Goal: Check status: Check status

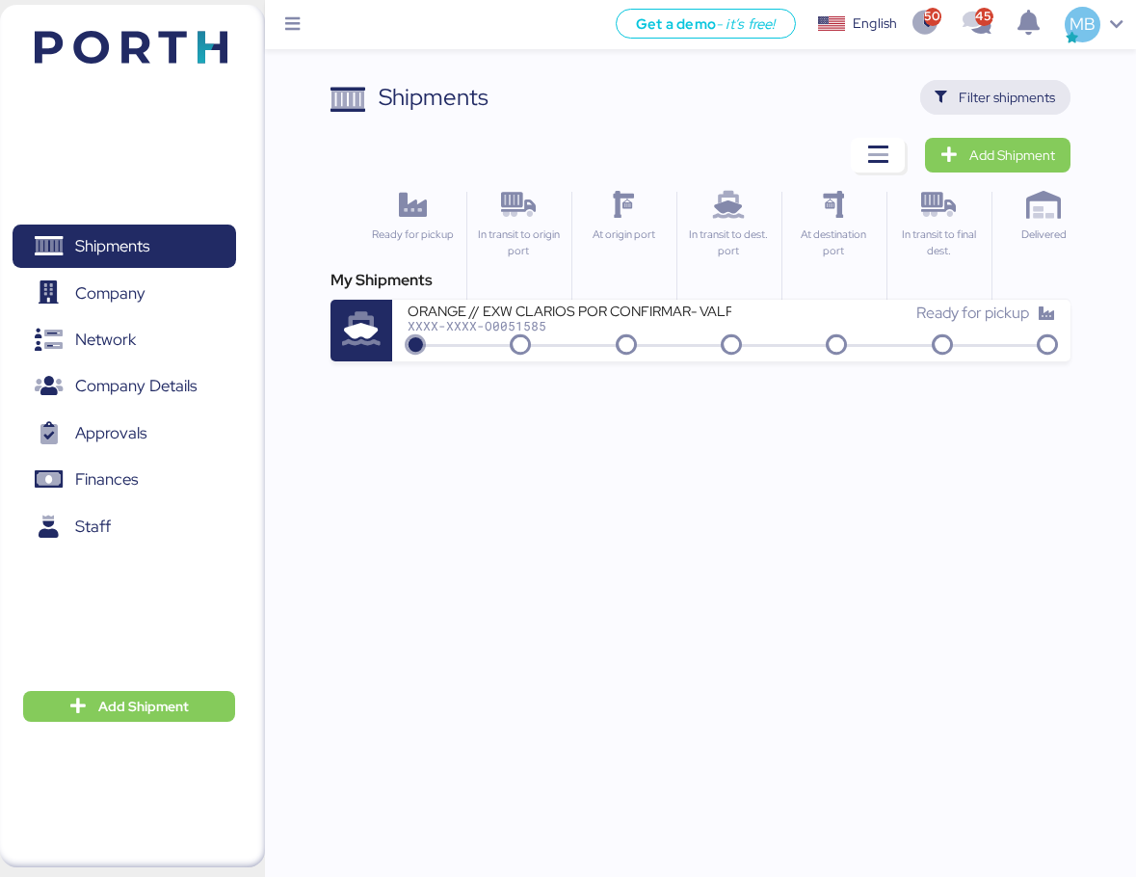
click at [1040, 90] on span "Filter shipments" at bounding box center [1007, 97] width 96 height 23
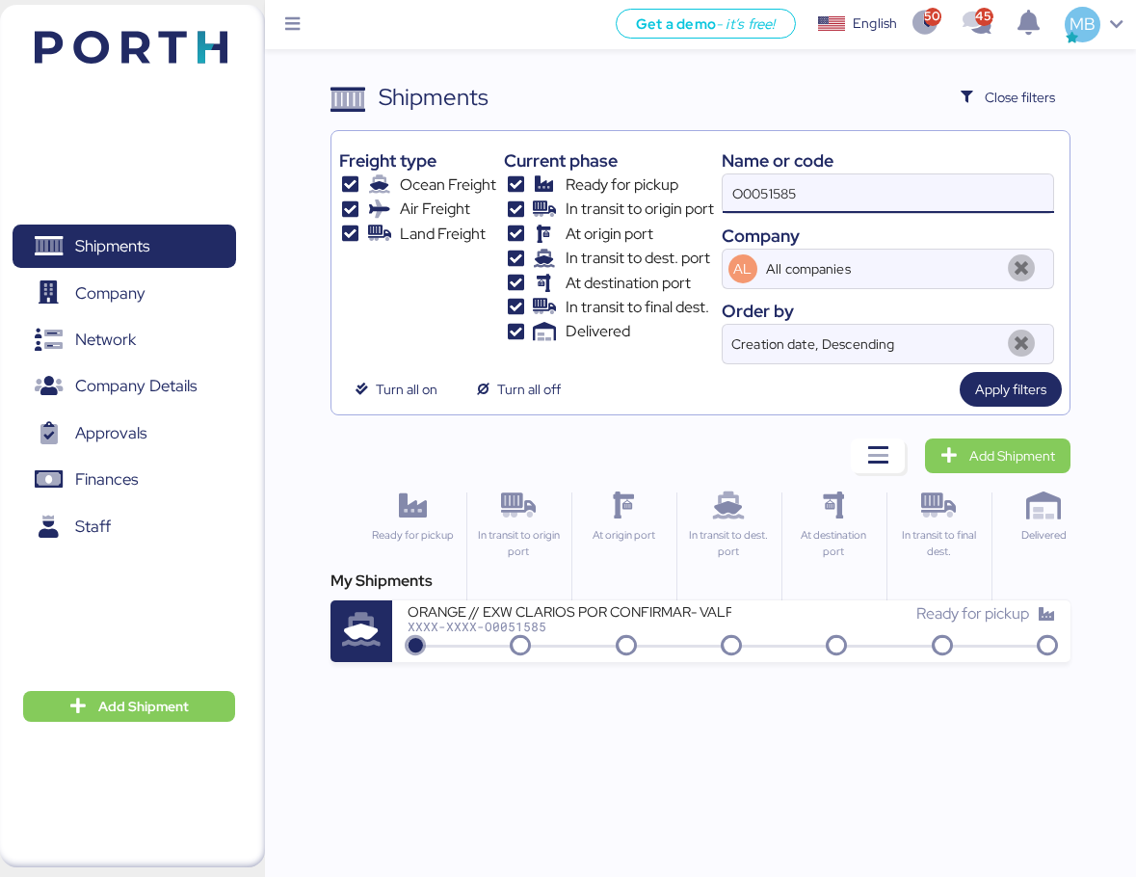
drag, startPoint x: 738, startPoint y: 180, endPoint x: 661, endPoint y: 179, distance: 77.1
click at [661, 179] on div "Freight type Ocean Freight Air Freight Land Freight Current phase Ready for pic…" at bounding box center [700, 252] width 723 height 226
paste input "O0051477"
type input "O0051477"
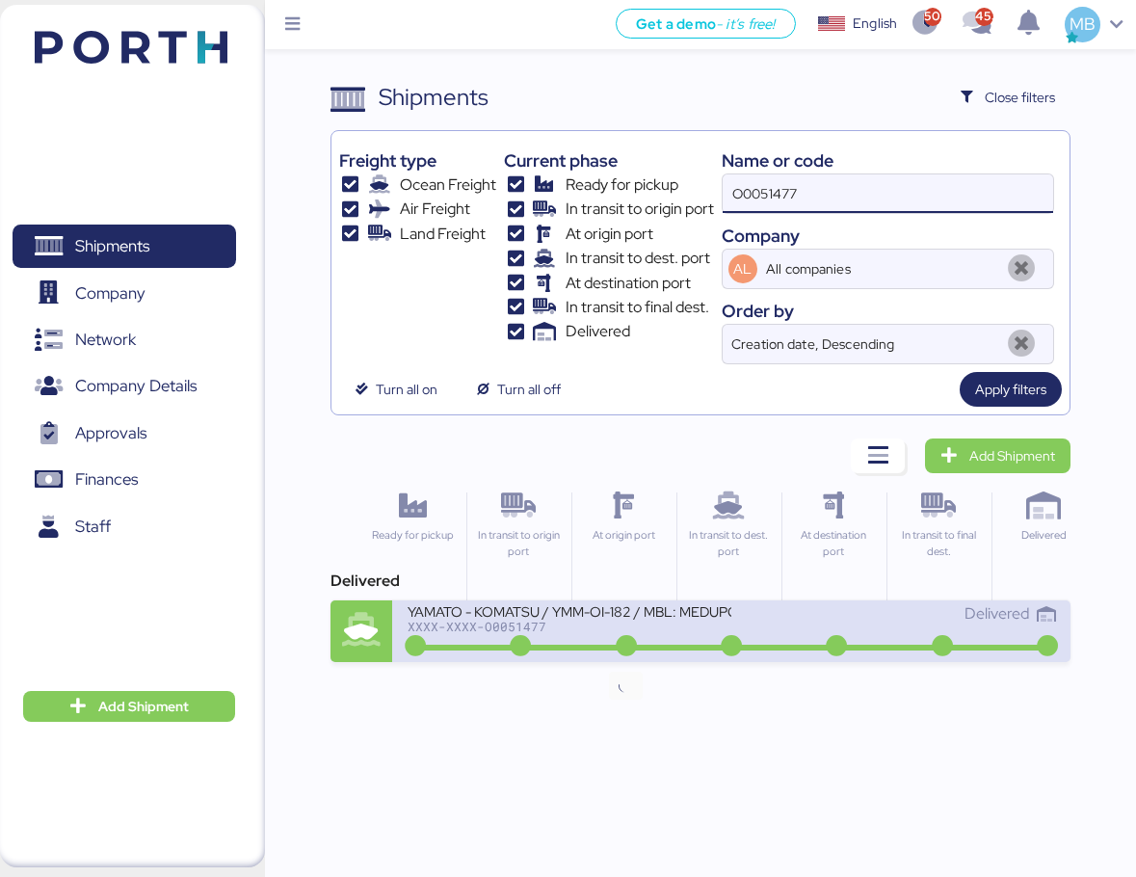
click at [669, 642] on icon at bounding box center [626, 646] width 93 height 21
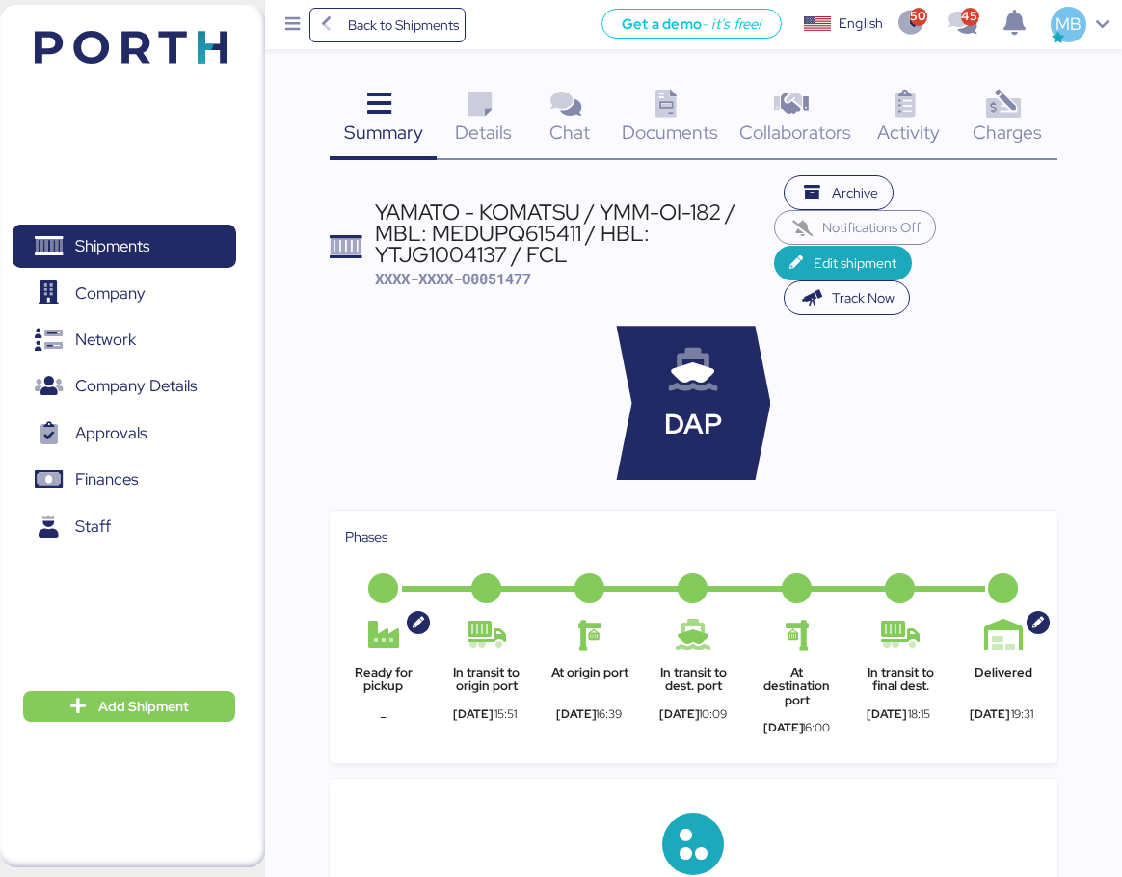
click at [1014, 102] on icon at bounding box center [1003, 105] width 41 height 28
